Goal: Transaction & Acquisition: Purchase product/service

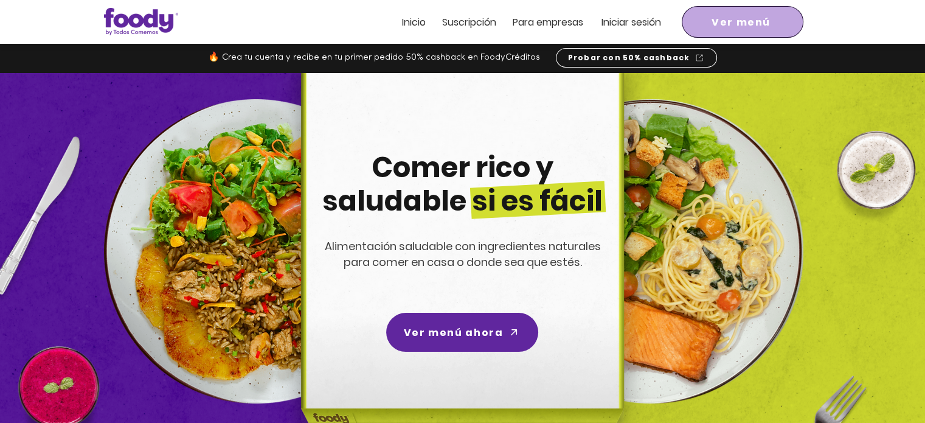
click at [762, 15] on span "Ver menú" at bounding box center [741, 22] width 59 height 15
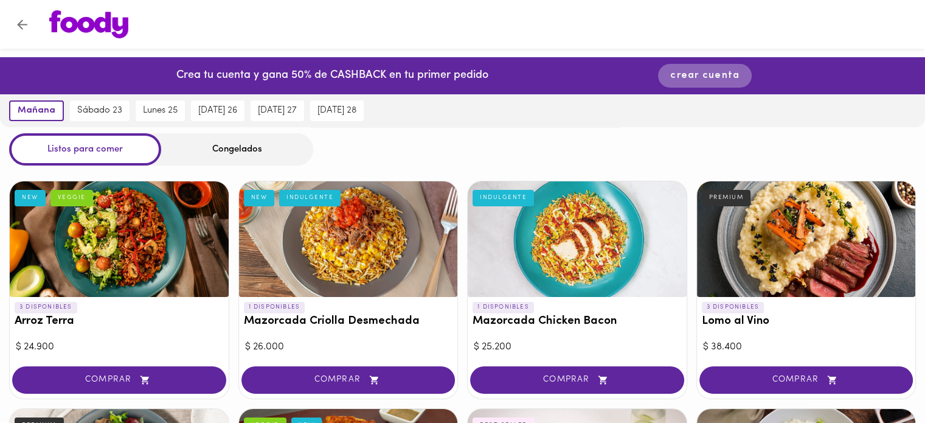
click at [714, 70] on span "crear cuenta" at bounding box center [704, 76] width 69 height 12
click at [224, 145] on div "Congelados" at bounding box center [237, 149] width 152 height 32
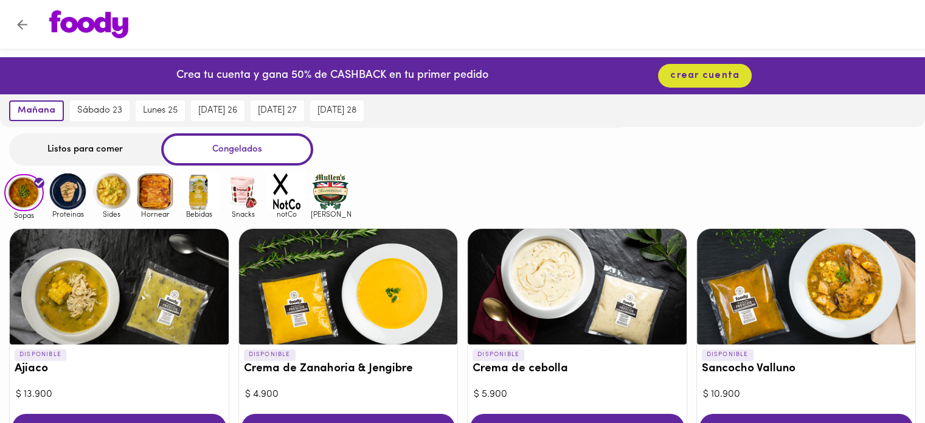
click at [236, 195] on img at bounding box center [243, 192] width 40 height 40
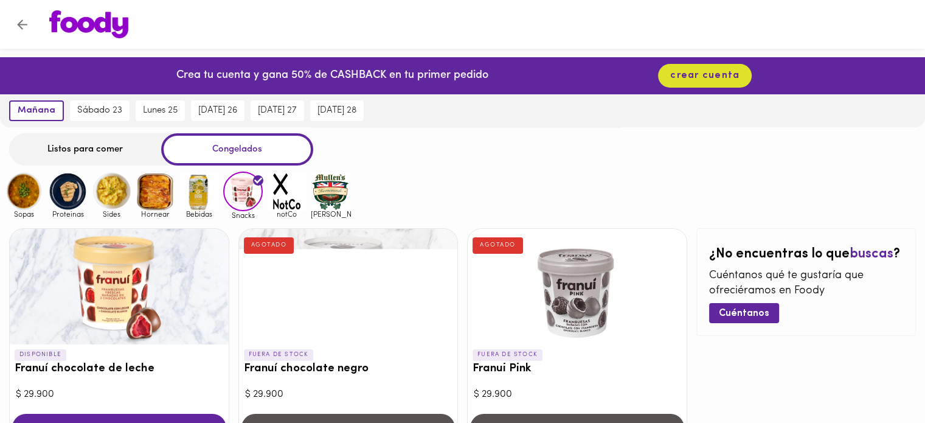
scroll to position [61, 0]
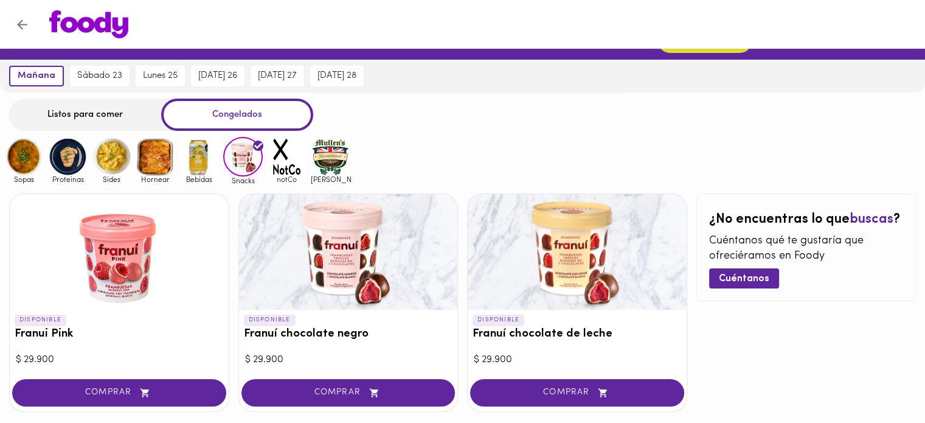
scroll to position [92, 0]
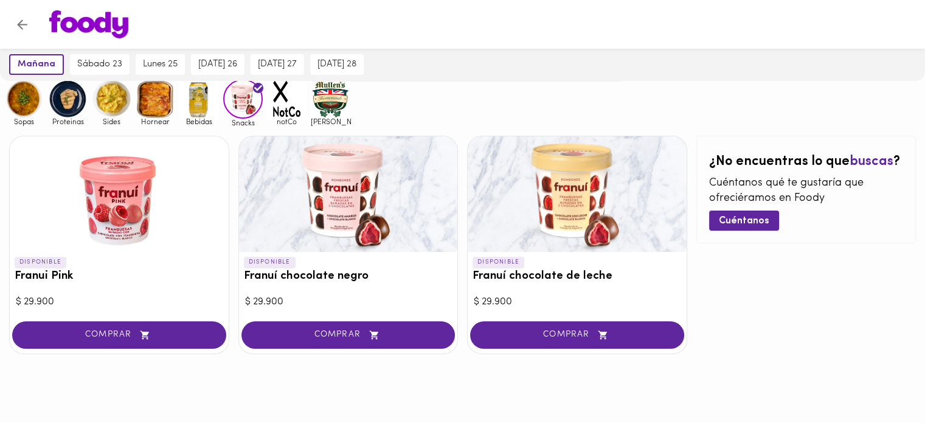
click at [326, 114] on img at bounding box center [331, 99] width 40 height 40
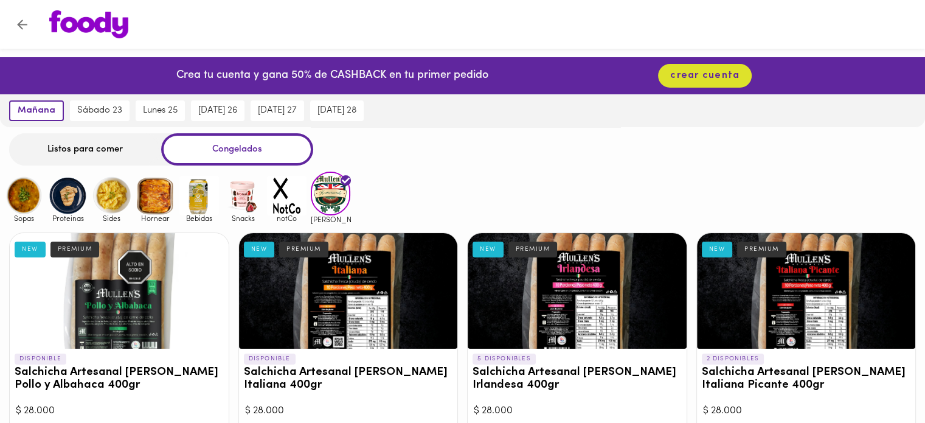
click at [234, 207] on img at bounding box center [243, 196] width 40 height 40
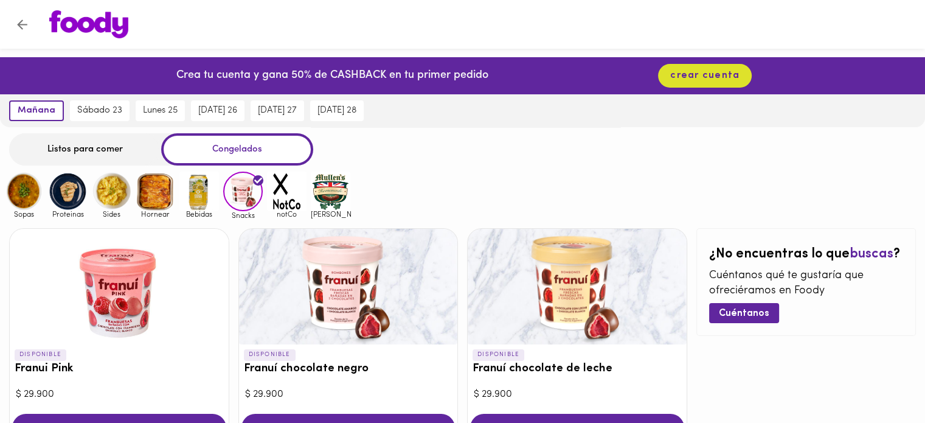
click at [463, 170] on div "Listos para comer Congelados Sopas Proteinas Sides Hornear Bebidas Snacks notCo…" at bounding box center [462, 294] width 925 height 322
click at [462, 170] on div "Listos para comer Congelados Sopas Proteinas Sides Hornear Bebidas Snacks notCo…" at bounding box center [462, 294] width 925 height 322
click at [457, 151] on div "Listos para comer Congelados" at bounding box center [462, 149] width 925 height 32
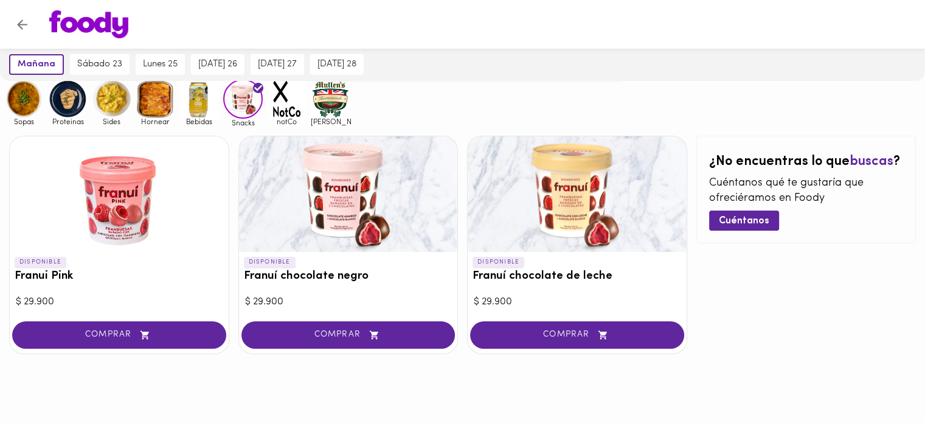
click at [457, 121] on div "Sopas Proteinas Sides Hornear Bebidas Snacks notCo mullens" at bounding box center [462, 102] width 925 height 47
